Goal: Check status

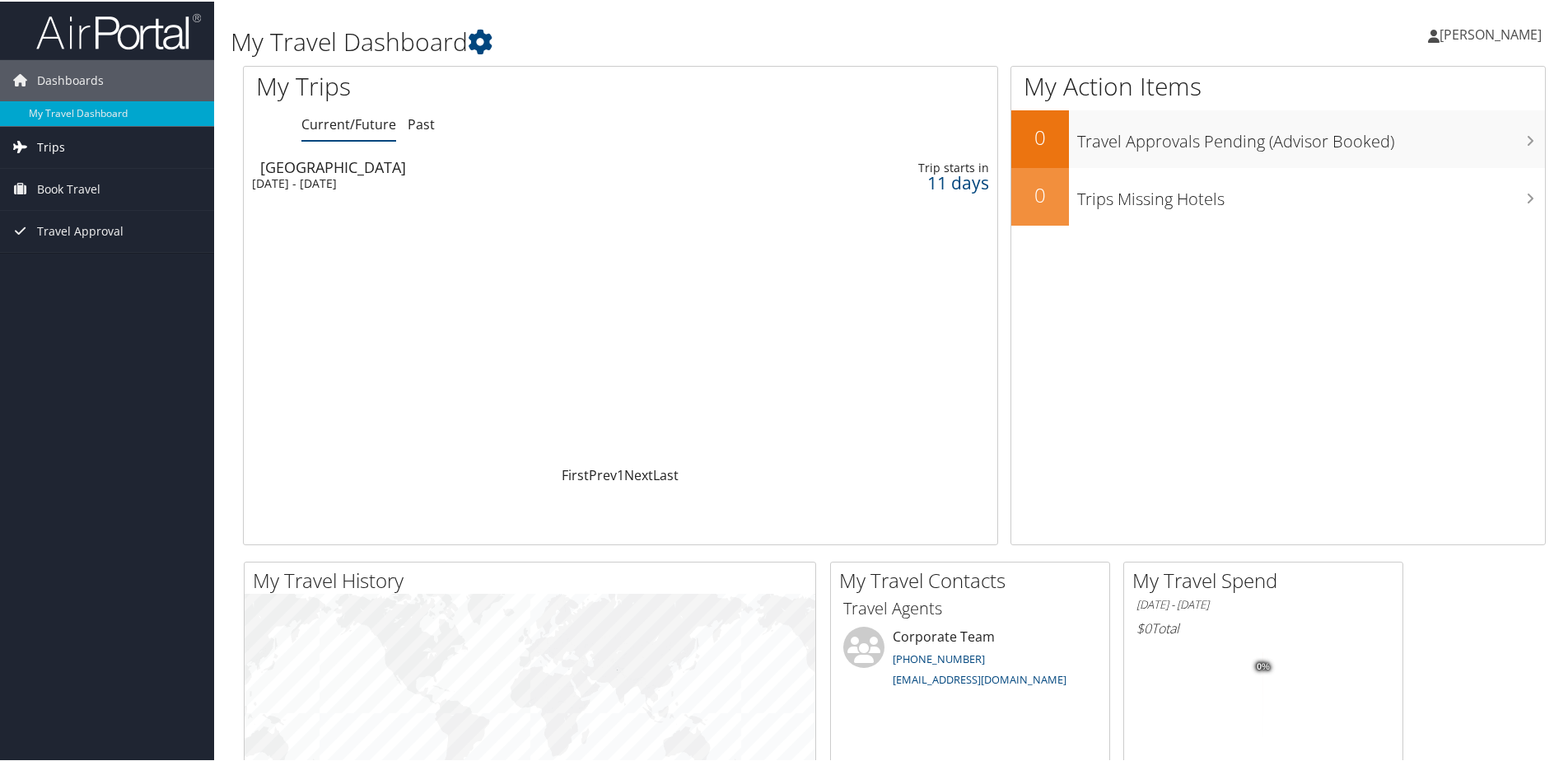
click at [64, 147] on link "Trips" at bounding box center [107, 145] width 214 height 41
click at [65, 221] on link "Trips Missing Hotels" at bounding box center [107, 228] width 214 height 25
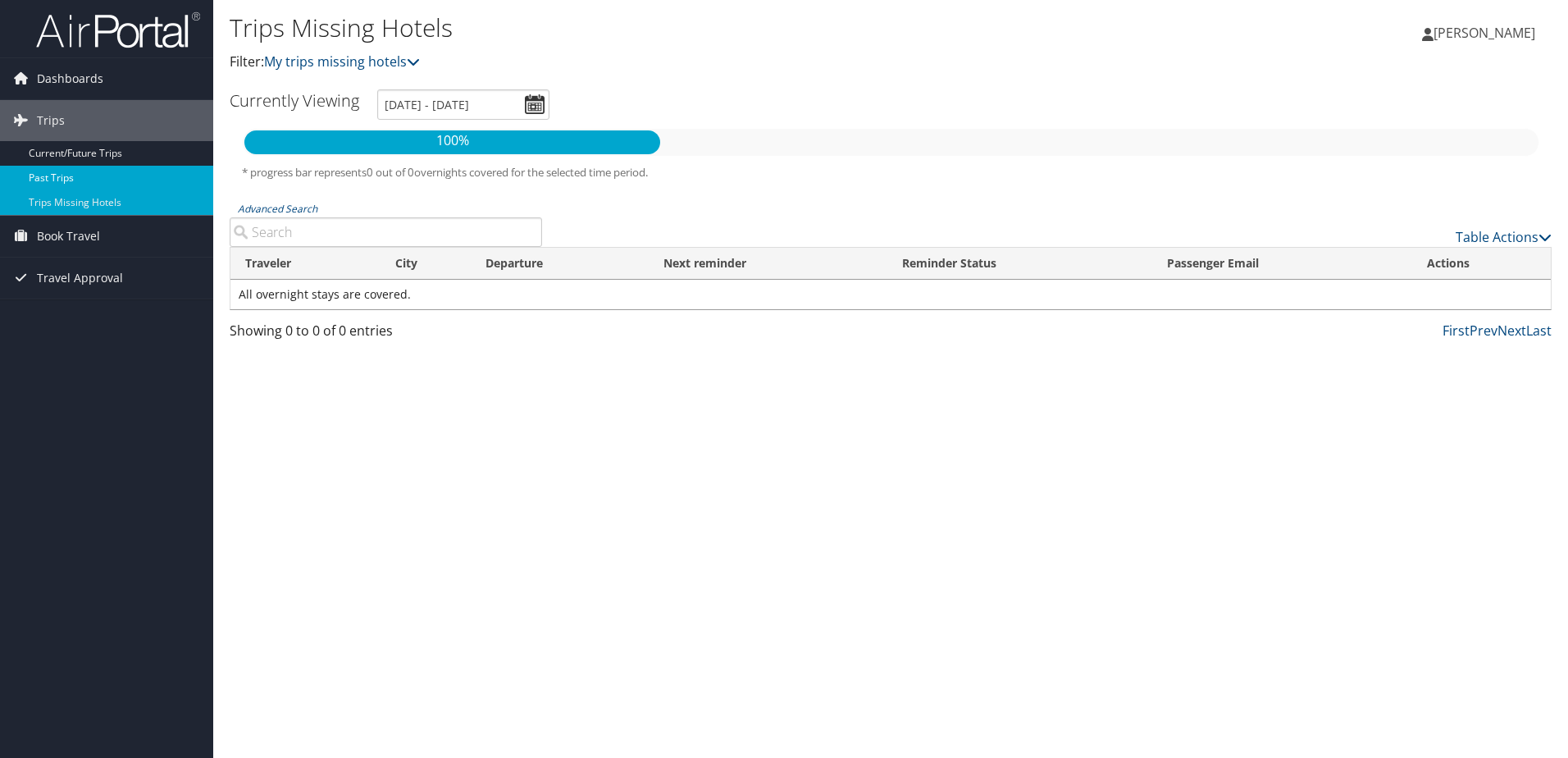
click at [47, 178] on link "Past Trips" at bounding box center [107, 178] width 213 height 25
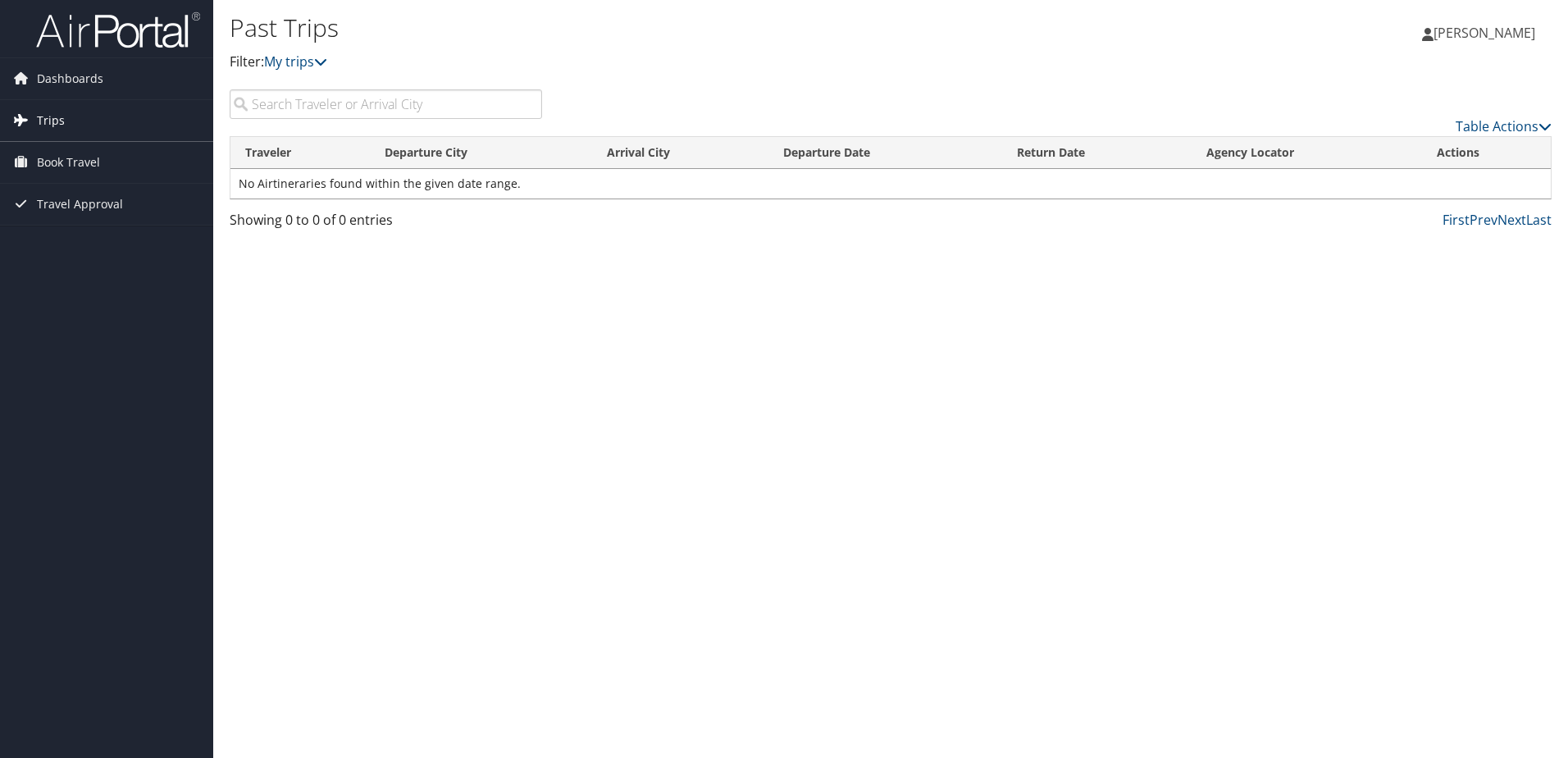
click at [25, 119] on icon at bounding box center [21, 120] width 25 height 25
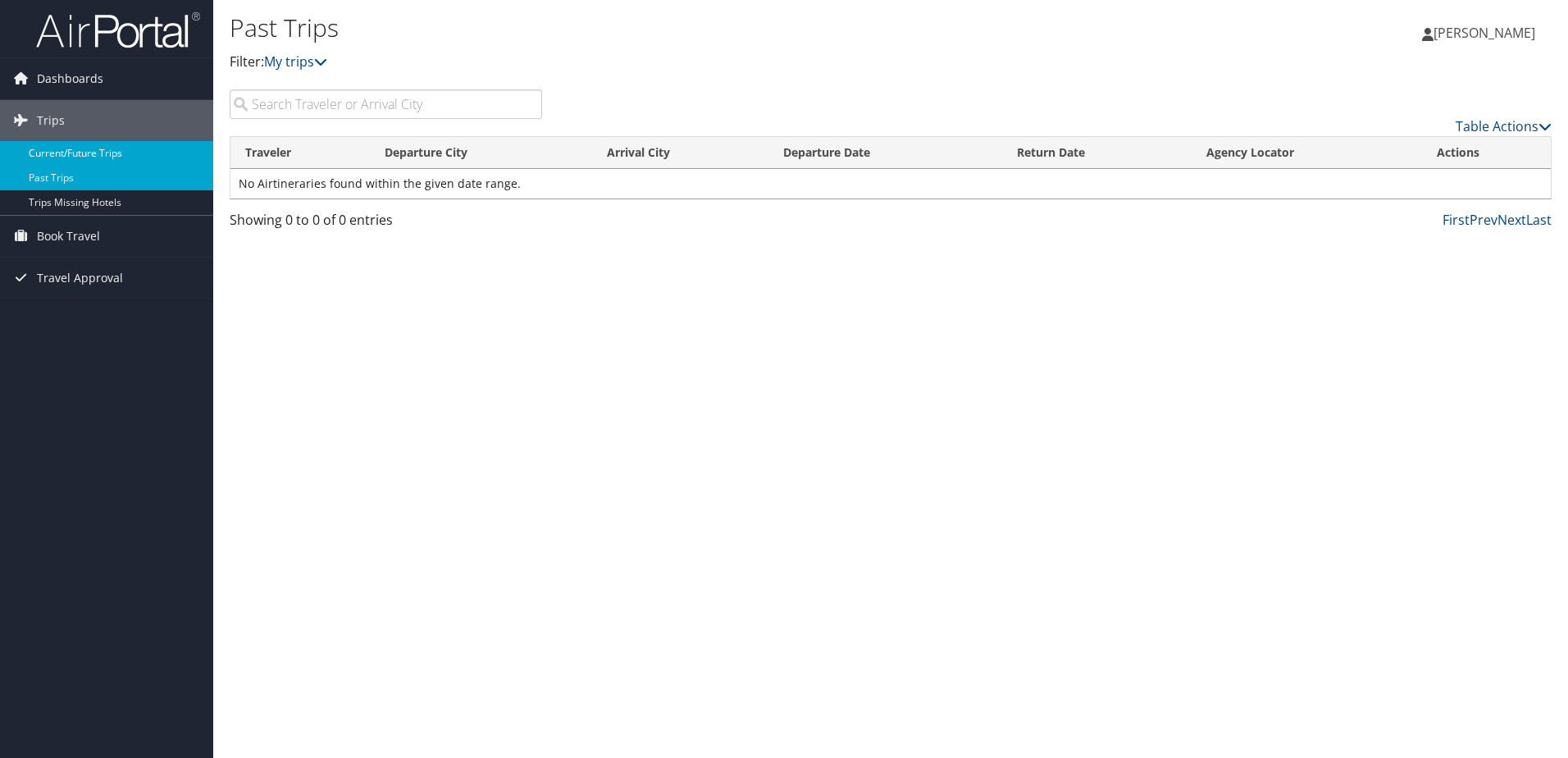
click at [59, 146] on link "Current/Future Trips" at bounding box center [107, 153] width 213 height 25
click at [323, 58] on icon at bounding box center [321, 61] width 13 height 13
click at [327, 60] on icon at bounding box center [321, 61] width 13 height 13
click at [312, 60] on link "My trips" at bounding box center [296, 61] width 63 height 18
click at [307, 61] on link "My trips" at bounding box center [296, 61] width 63 height 18
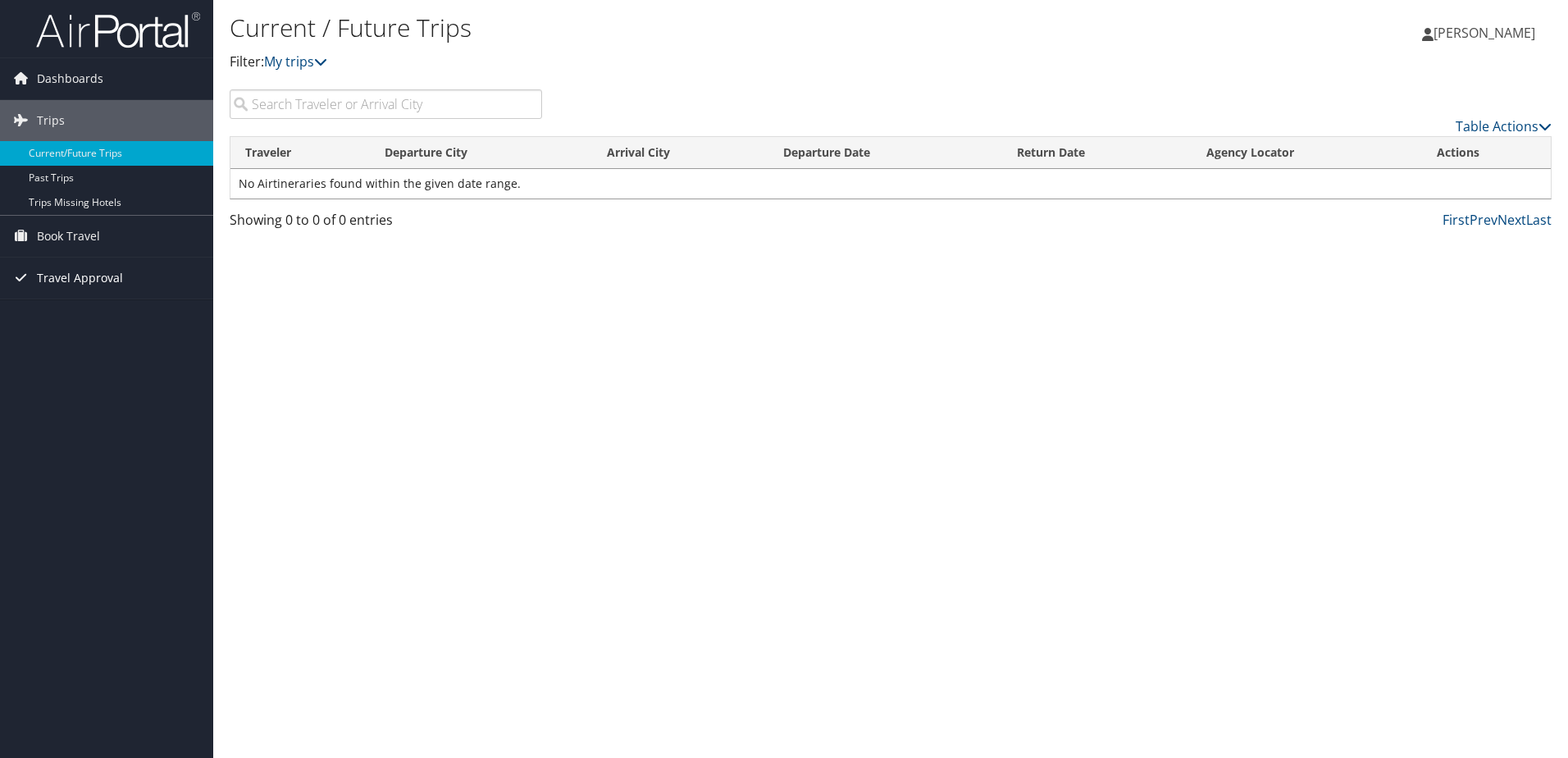
click at [71, 277] on span "Travel Approval" at bounding box center [79, 278] width 86 height 41
click at [73, 308] on link "Pending Trip Approvals" at bounding box center [107, 311] width 213 height 25
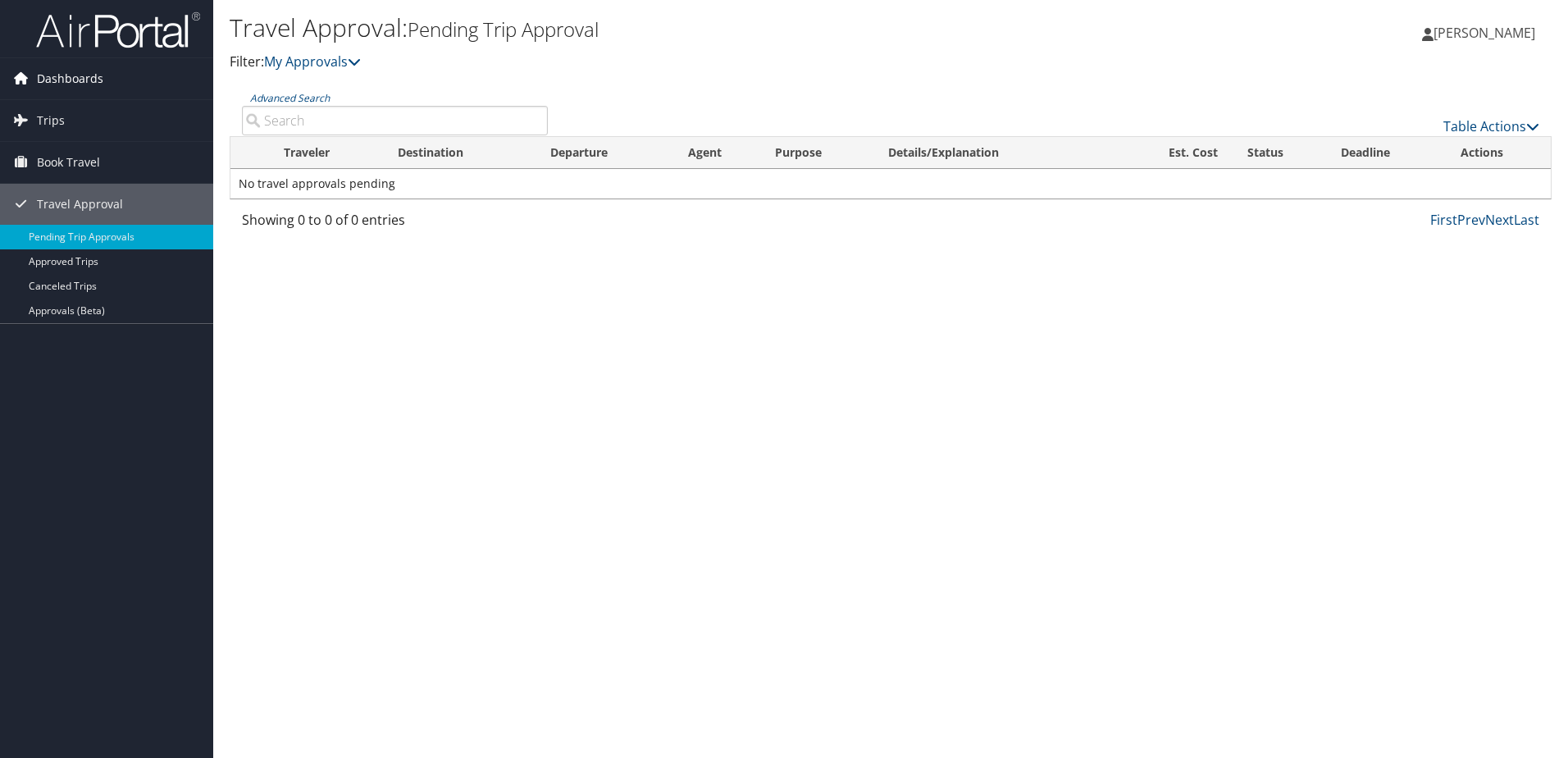
click at [60, 80] on span "Dashboards" at bounding box center [70, 78] width 66 height 41
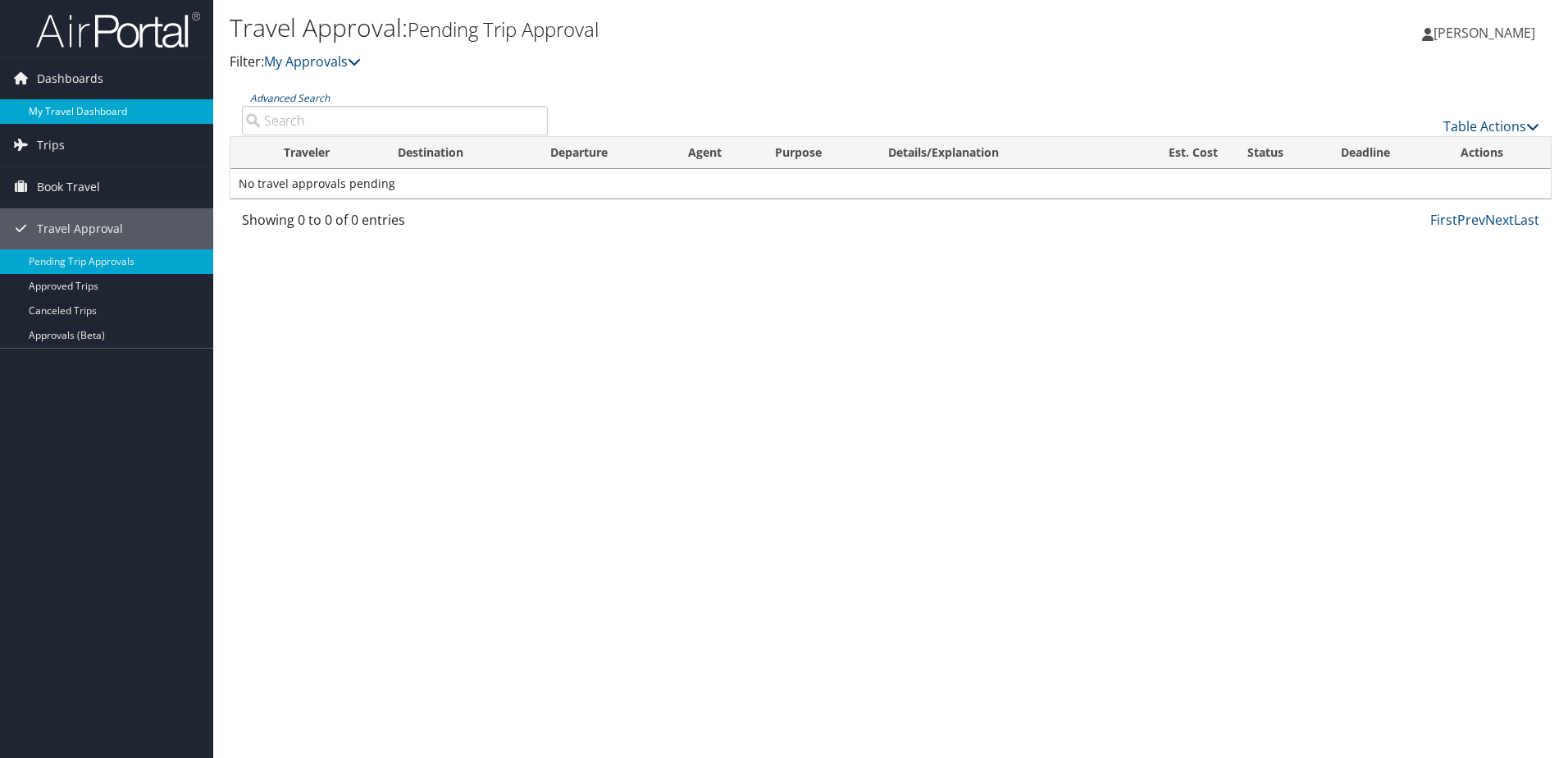
click at [55, 110] on link "My Travel Dashboard" at bounding box center [107, 112] width 213 height 25
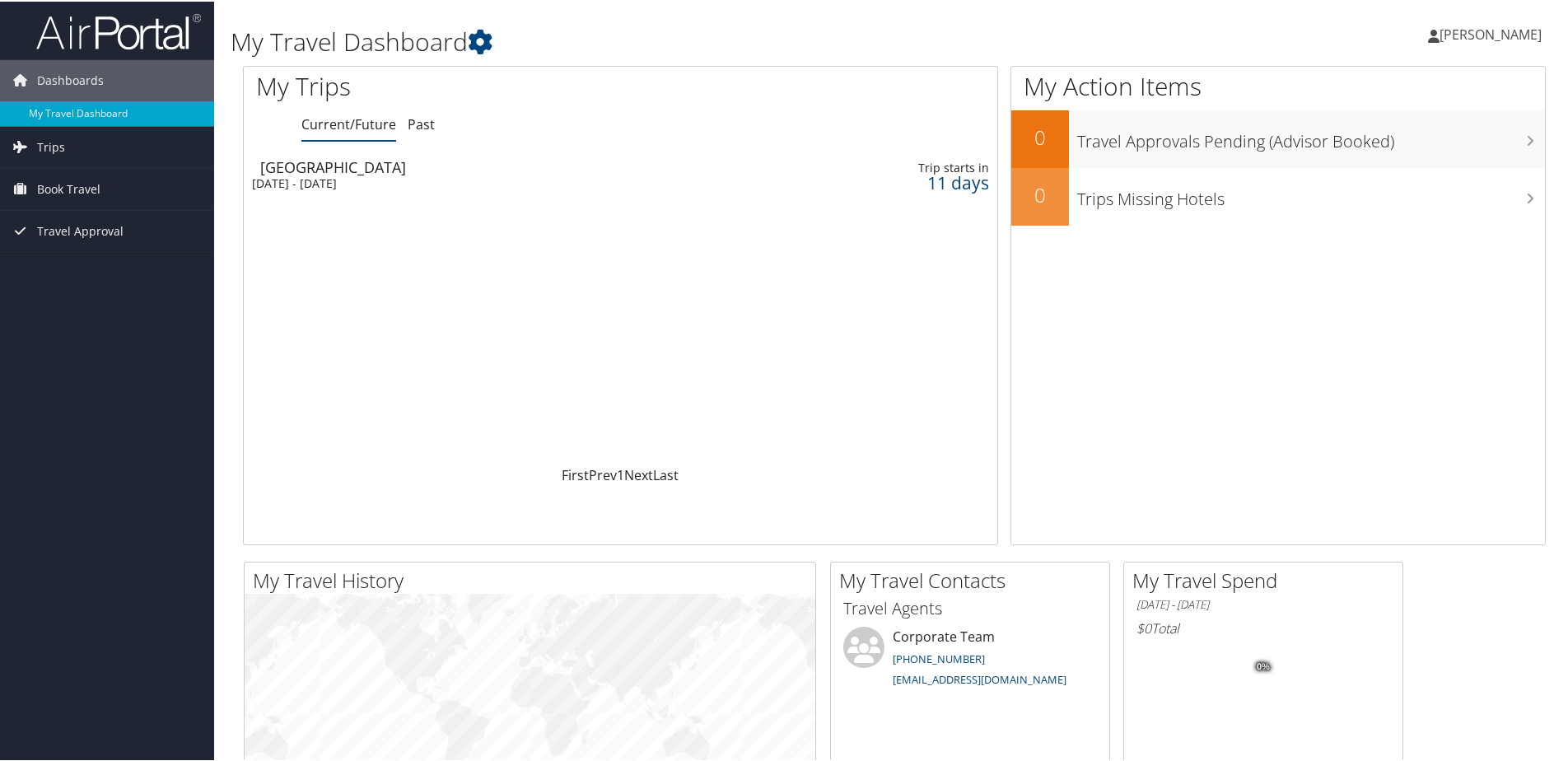
click at [343, 177] on div "[DATE] - [DATE]" at bounding box center [486, 182] width 468 height 15
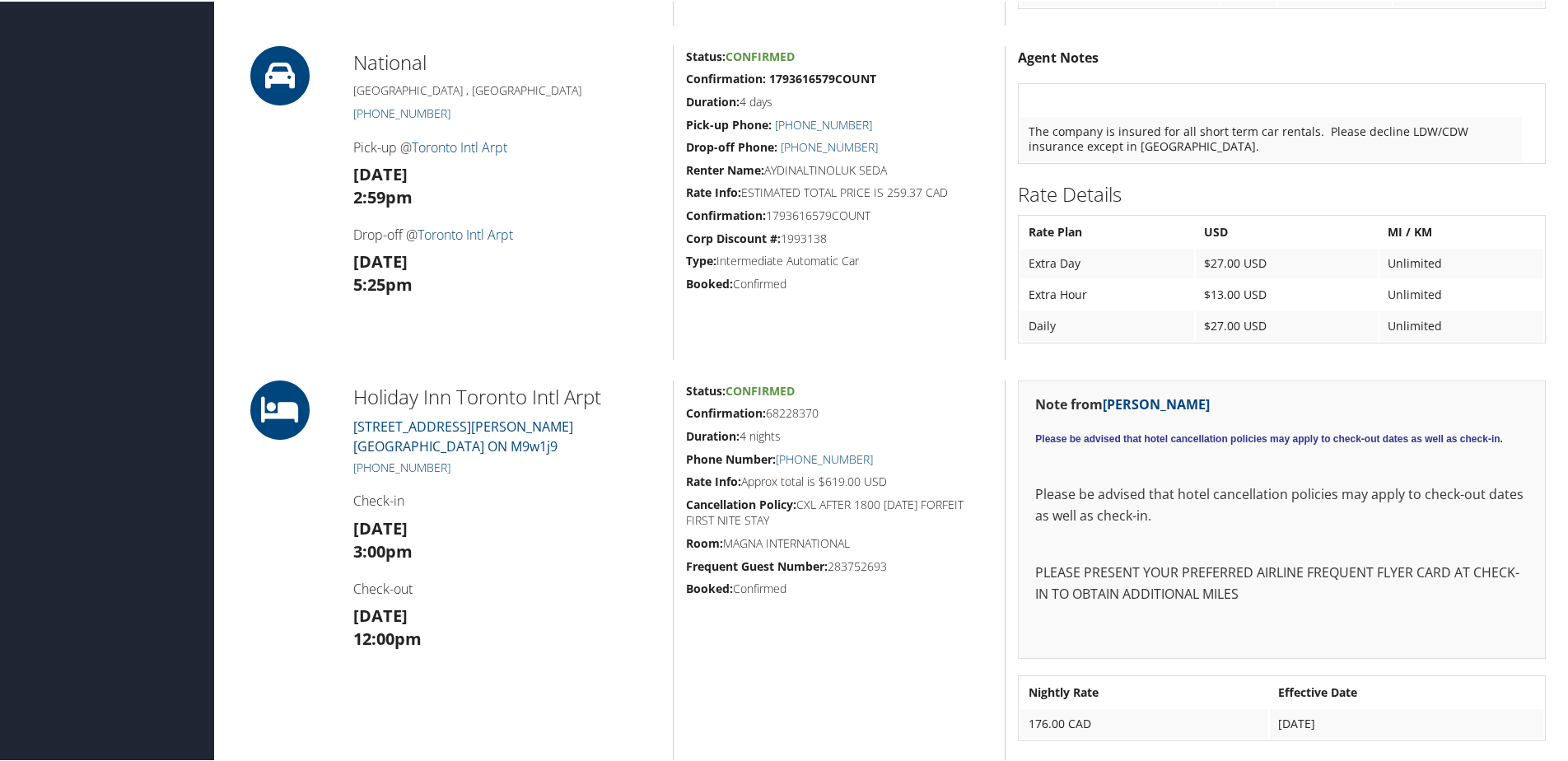
scroll to position [989, 0]
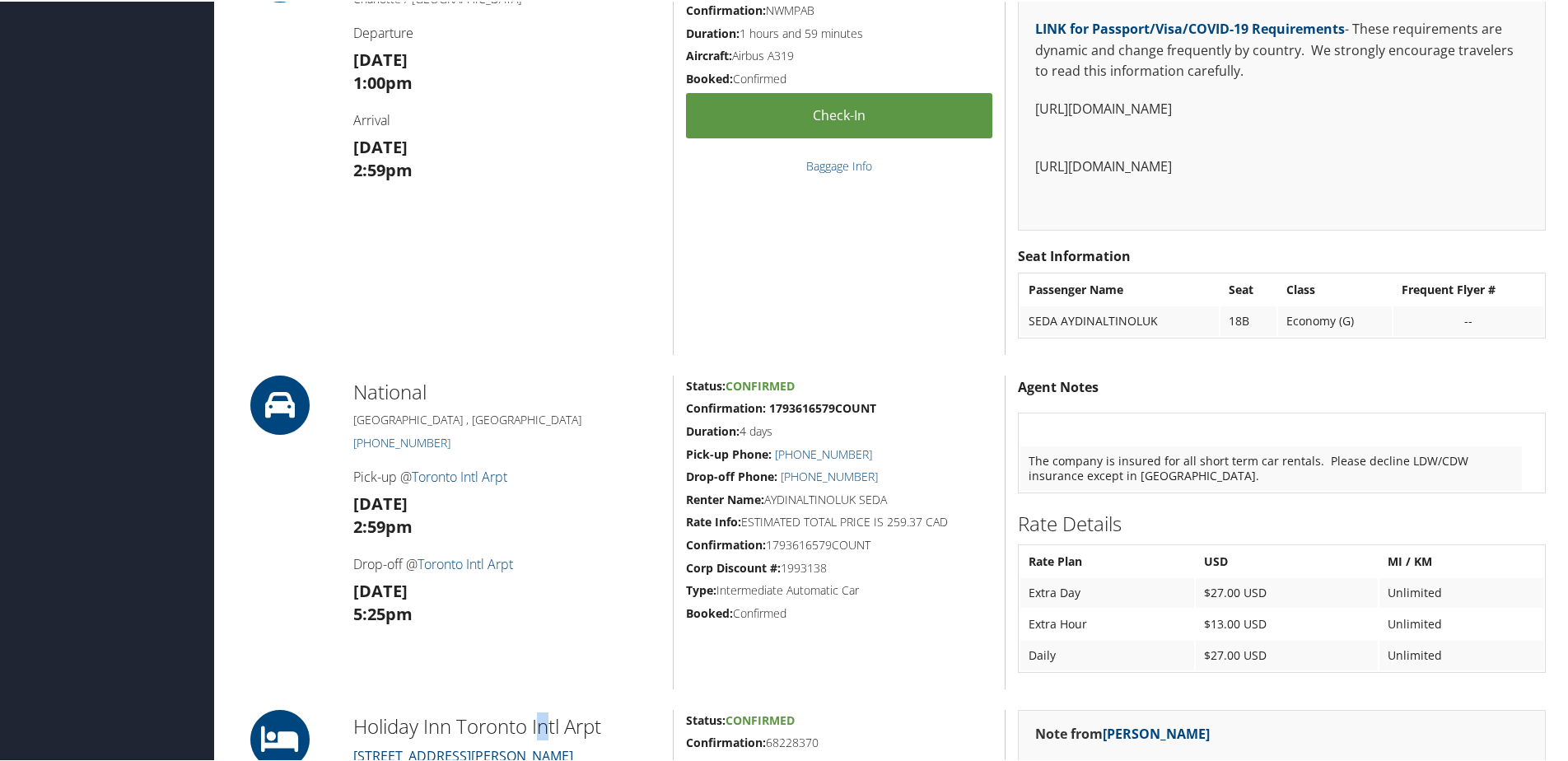
click at [545, 719] on h2 "Holiday Inn Toronto Intl Arpt" at bounding box center [507, 725] width 307 height 28
drag, startPoint x: 355, startPoint y: 722, endPoint x: 617, endPoint y: 719, distance: 262.0
click at [617, 719] on h2 "Holiday Inn Toronto Intl Arpt" at bounding box center [507, 725] width 307 height 28
copy h2 "Holiday Inn Toronto Intl Arpt"
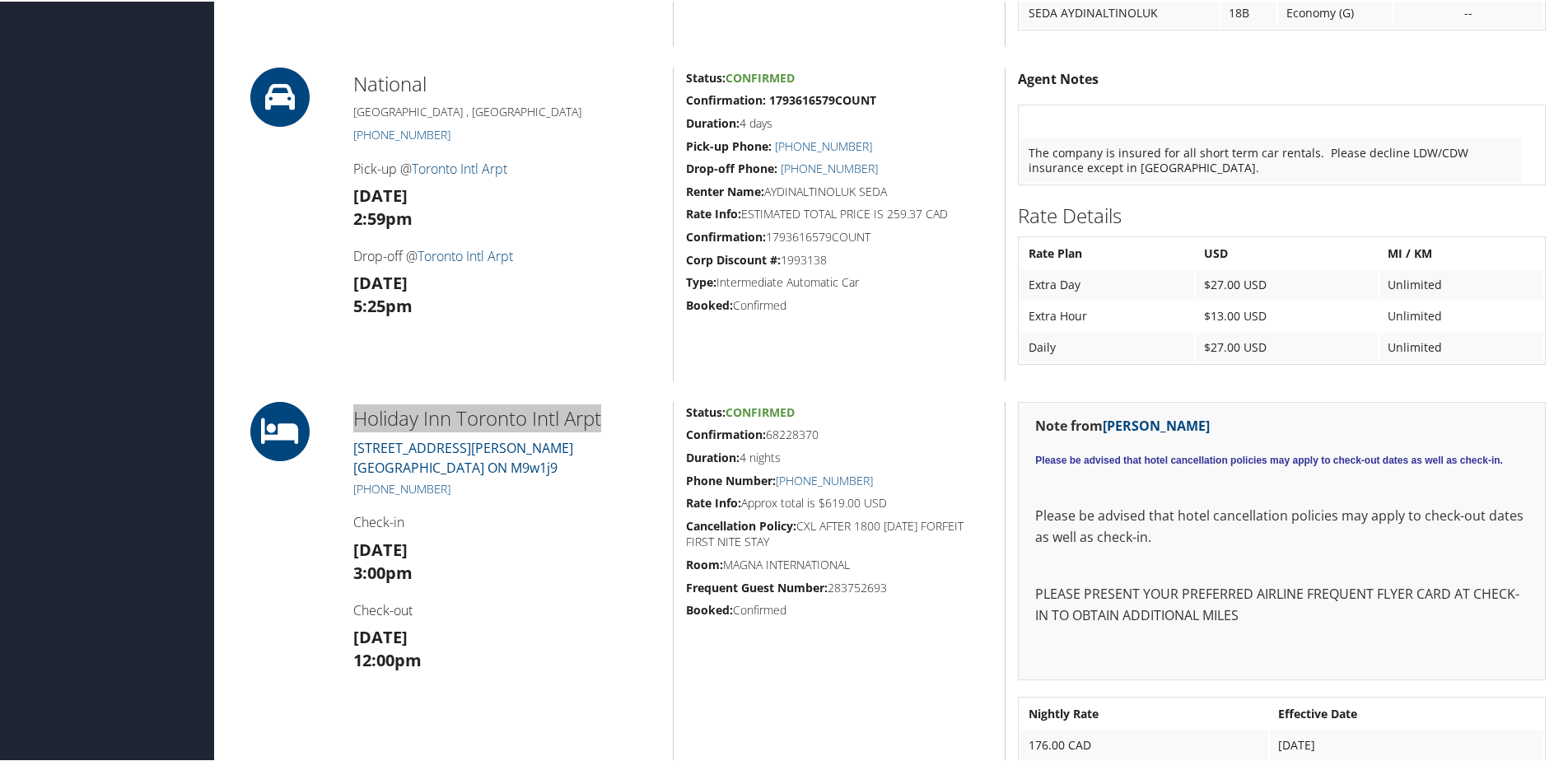
scroll to position [1318, 0]
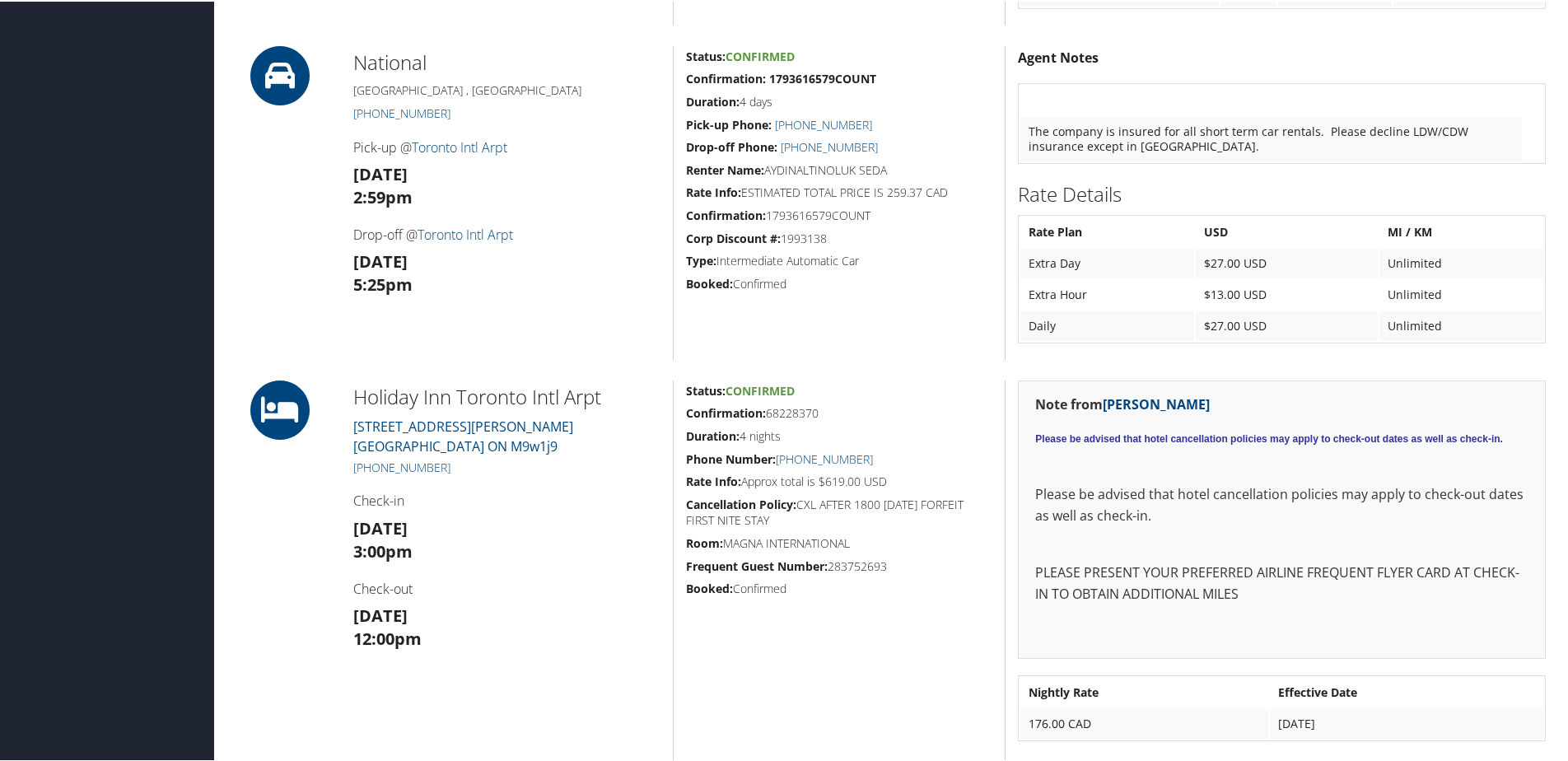
click at [566, 305] on div "National [GEOGRAPHIC_DATA] , [GEOGRAPHIC_DATA] [PHONE_NUMBER] Pick-up @ Toronto…" at bounding box center [507, 201] width 332 height 314
